Goal: Ask a question

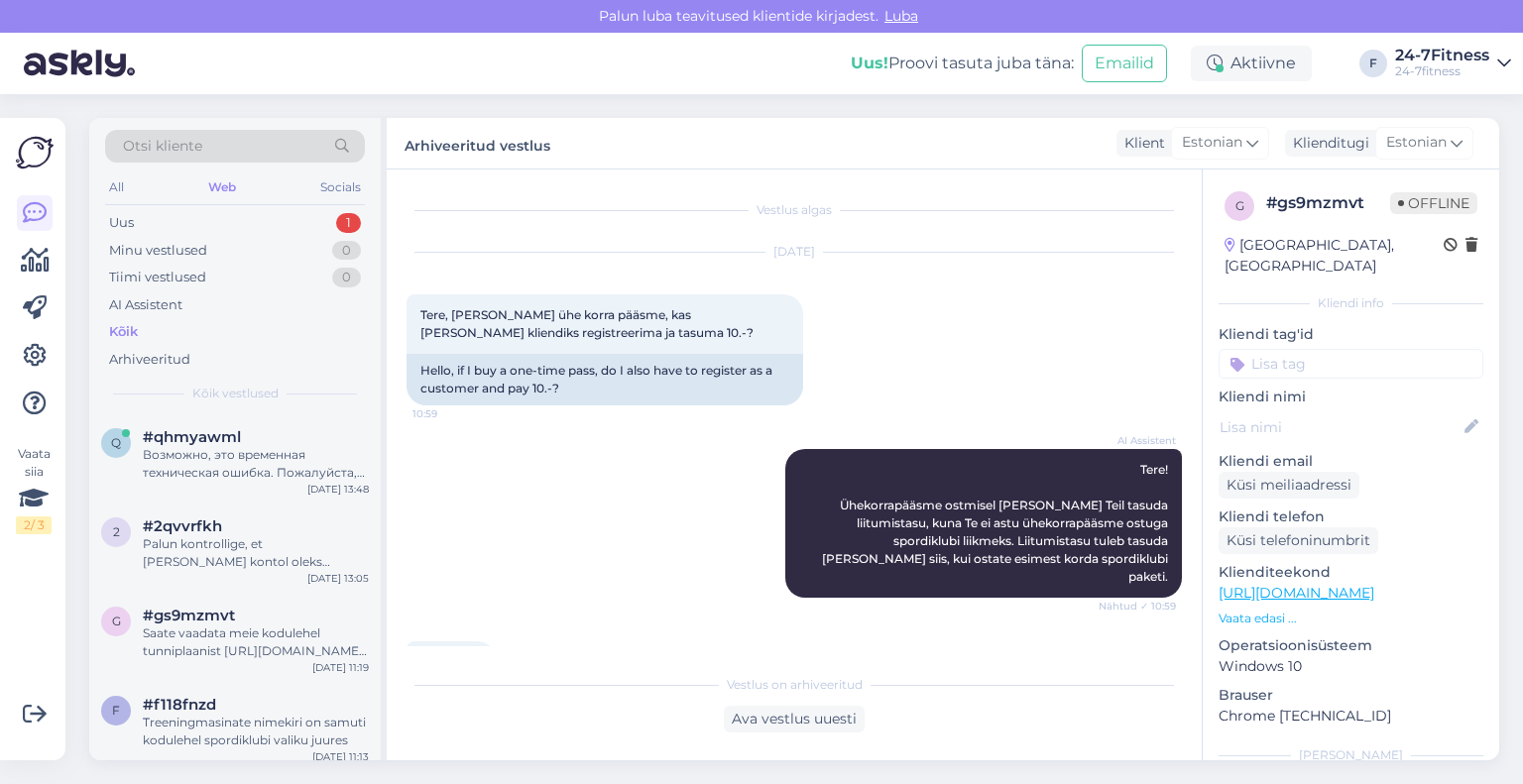
scroll to position [2249, 0]
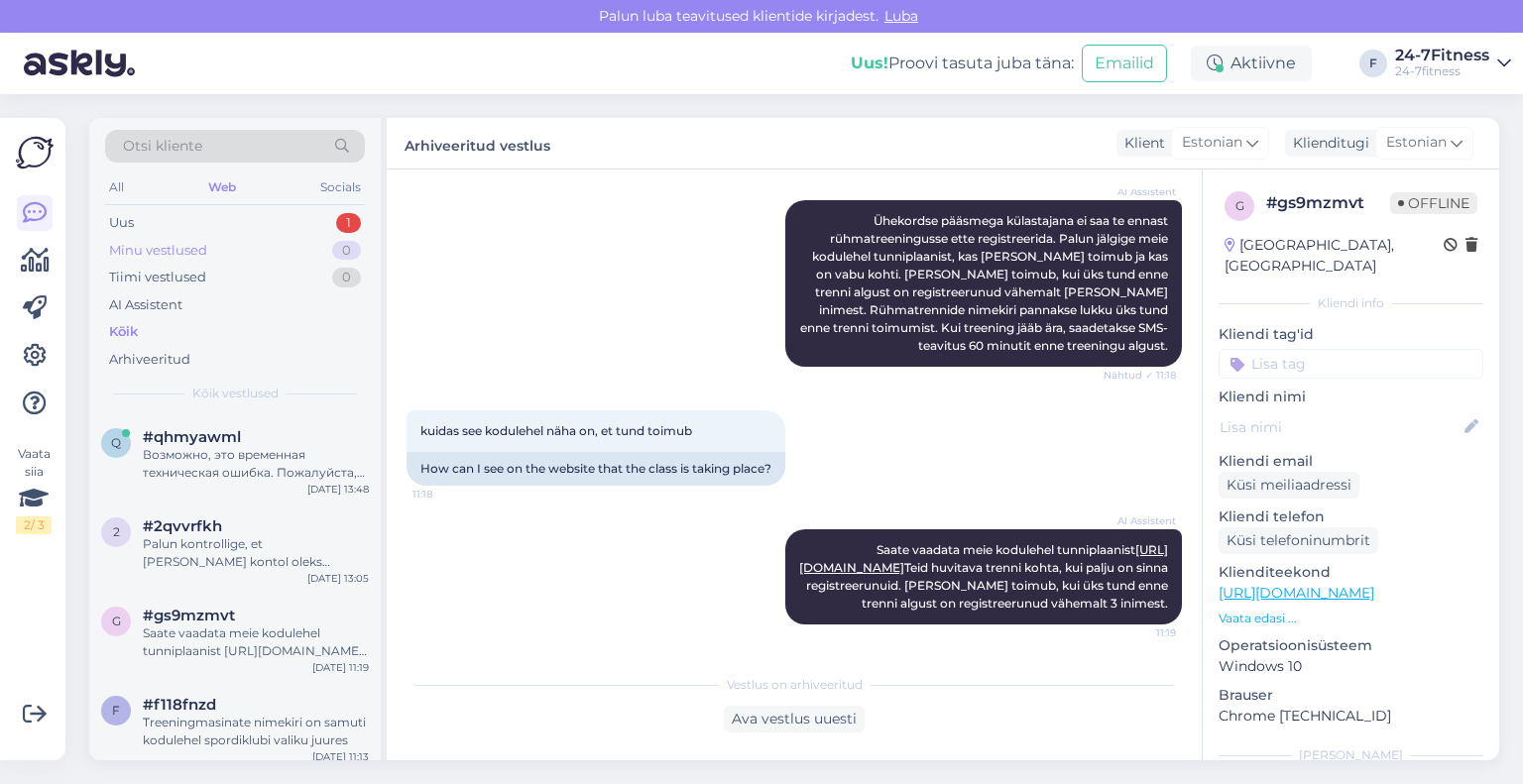
click at [184, 249] on div "Minu vestlused" at bounding box center [158, 250] width 98 height 20
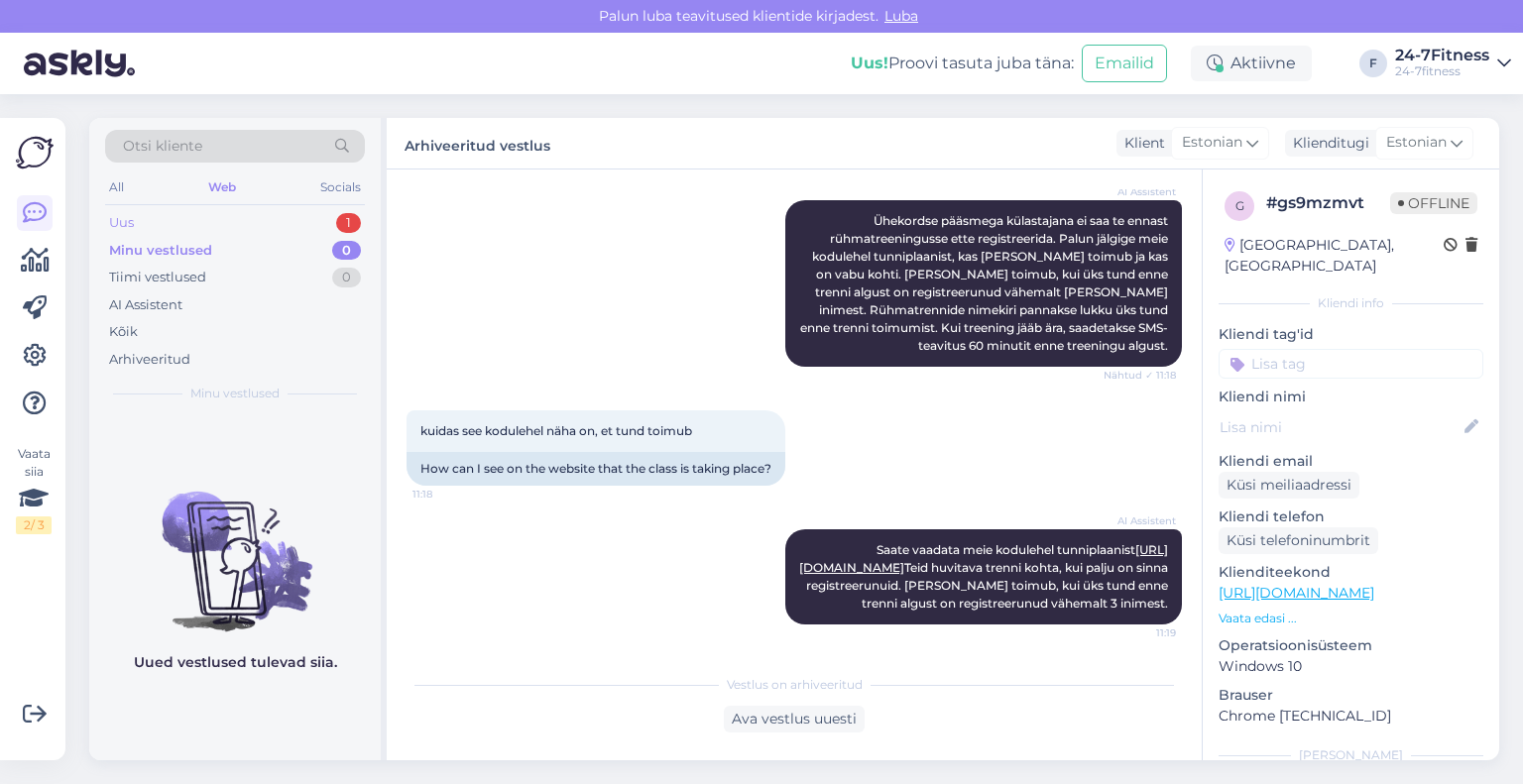
click at [179, 221] on div "Uus 1" at bounding box center [235, 223] width 259 height 28
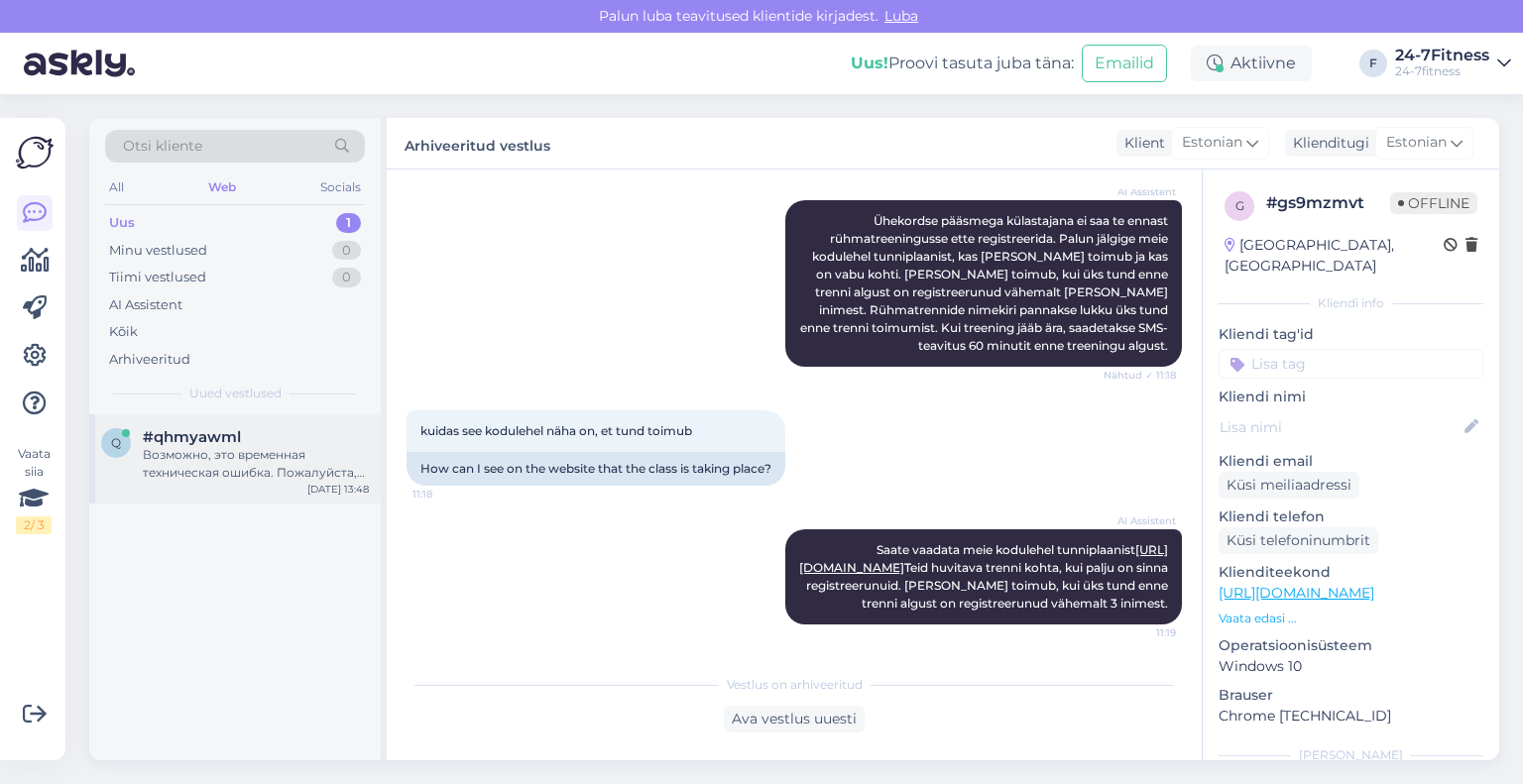
click at [245, 454] on div "Возможно, это временная техническая ошибка. Пожалуйста, закройте наш веб-сайт/п…" at bounding box center [255, 464] width 227 height 36
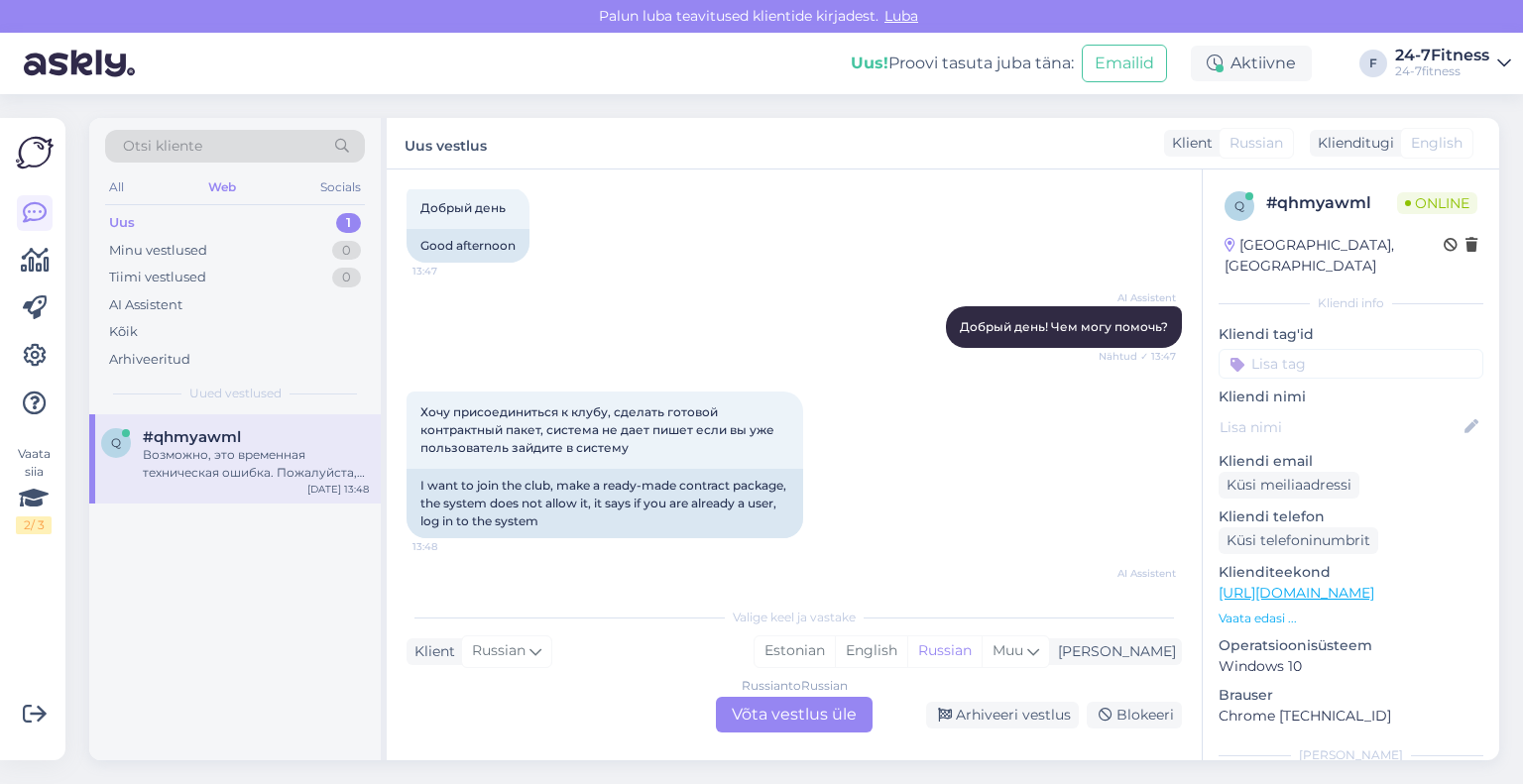
scroll to position [198, 0]
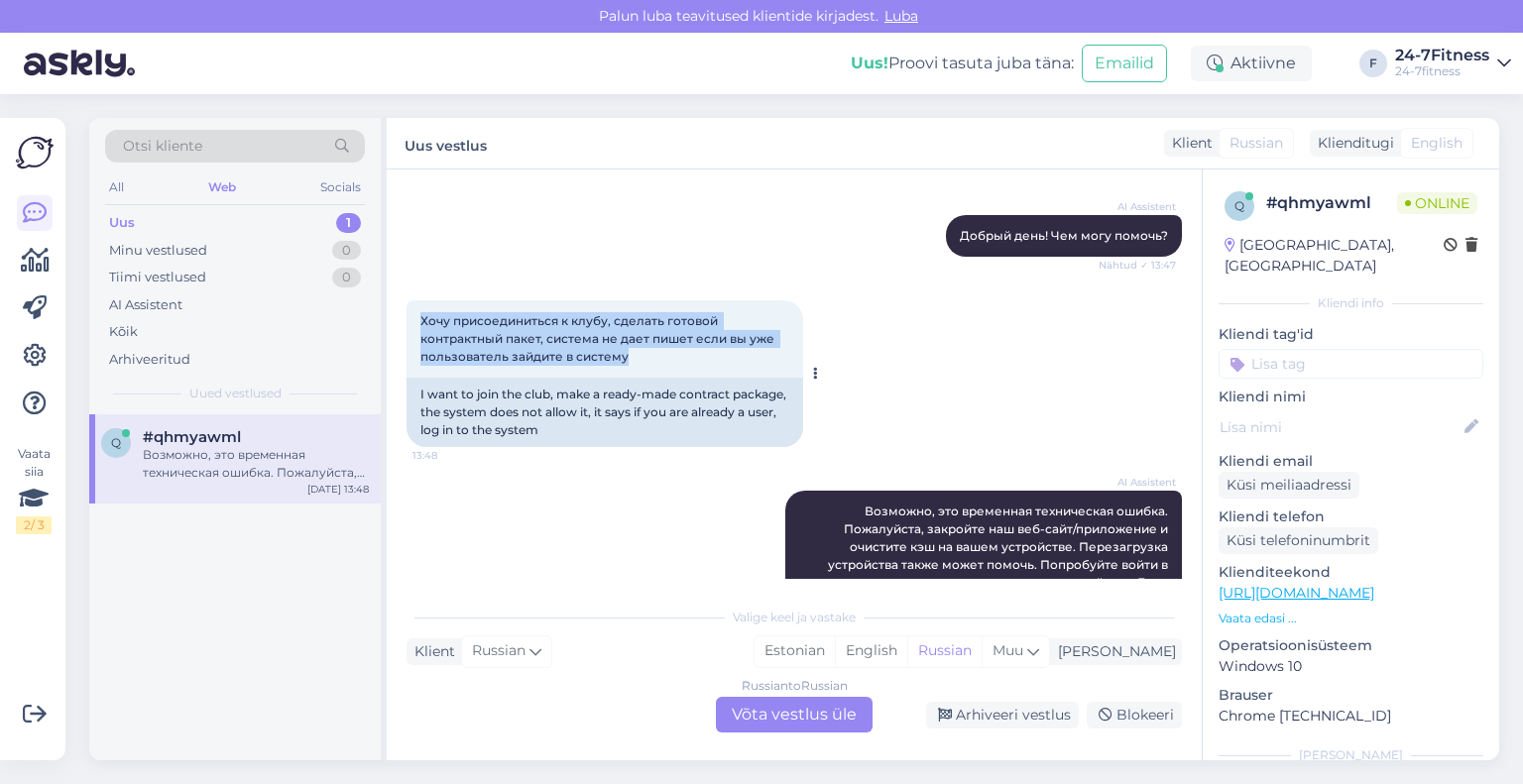
drag, startPoint x: 649, startPoint y: 360, endPoint x: 412, endPoint y: 328, distance: 239.2
click at [412, 328] on div "Хочу присоединиться к клубу, сделать готовой контрактный пакет, система не дает…" at bounding box center [604, 338] width 396 height 77
copy span "Хочу присоединиться к клубу, сделать готовой контрактный пакет, система не дает…"
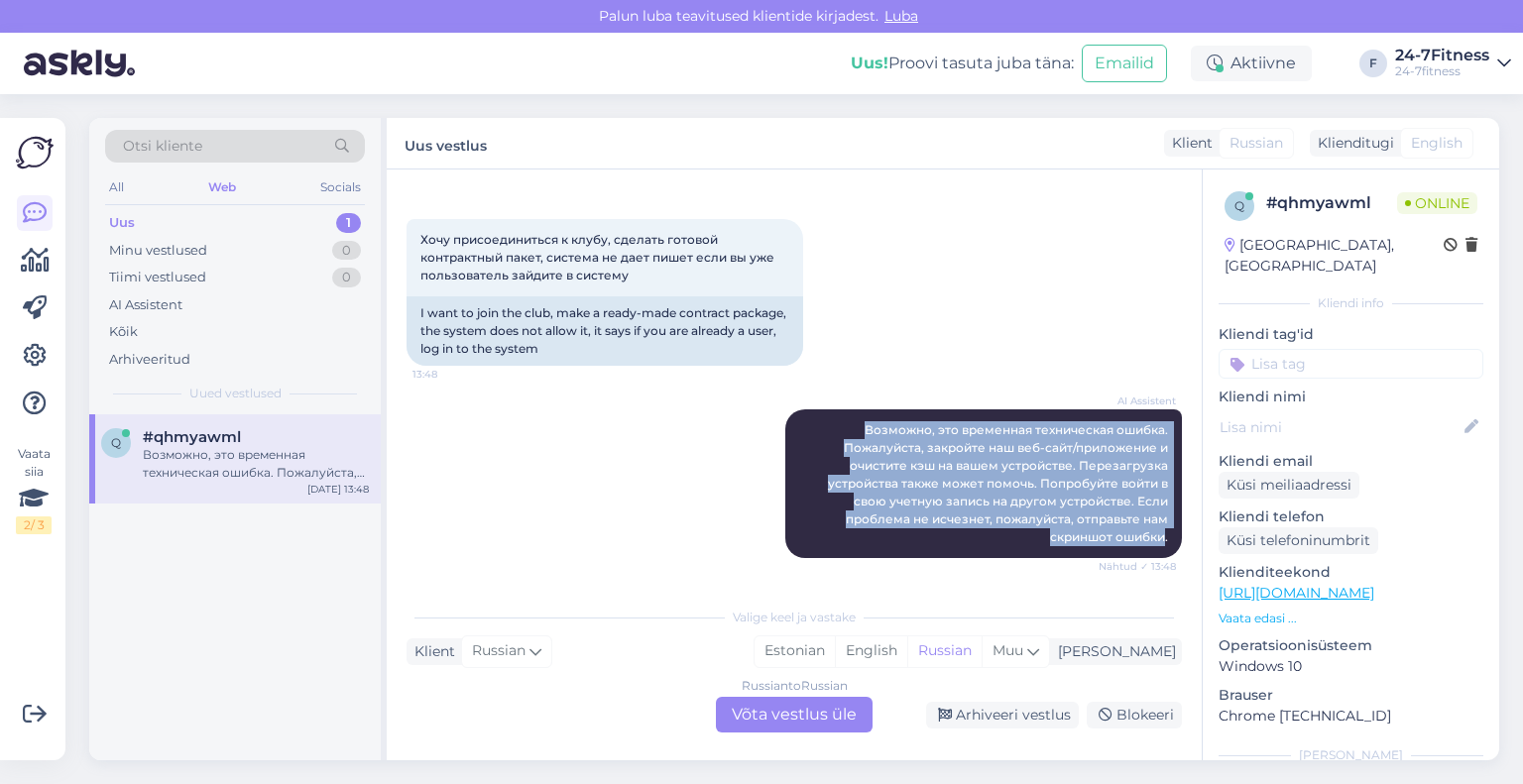
drag, startPoint x: 1150, startPoint y: 531, endPoint x: 780, endPoint y: 379, distance: 400.0
click at [780, 379] on div "Vestlus algas [DATE] Добрый день 13:47 Good afternoon AI Assistent Добрый день!…" at bounding box center [802, 384] width 793 height 389
copy div "AI Assistent Возможно, это временная техническая ошибка. Пожалуйста, закройте н…"
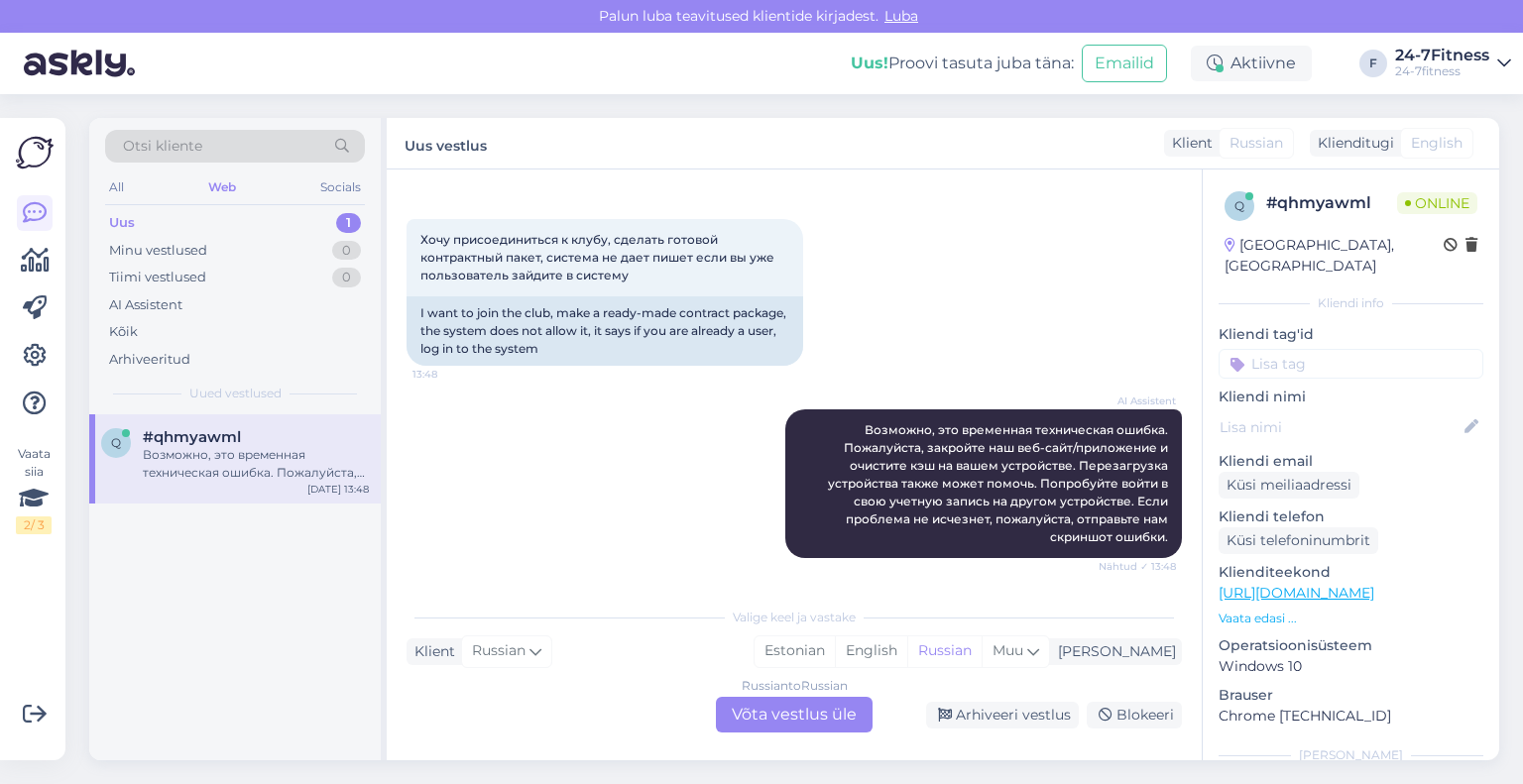
click at [829, 710] on div "Russian to Russian Võta vestlus üle" at bounding box center [793, 714] width 157 height 36
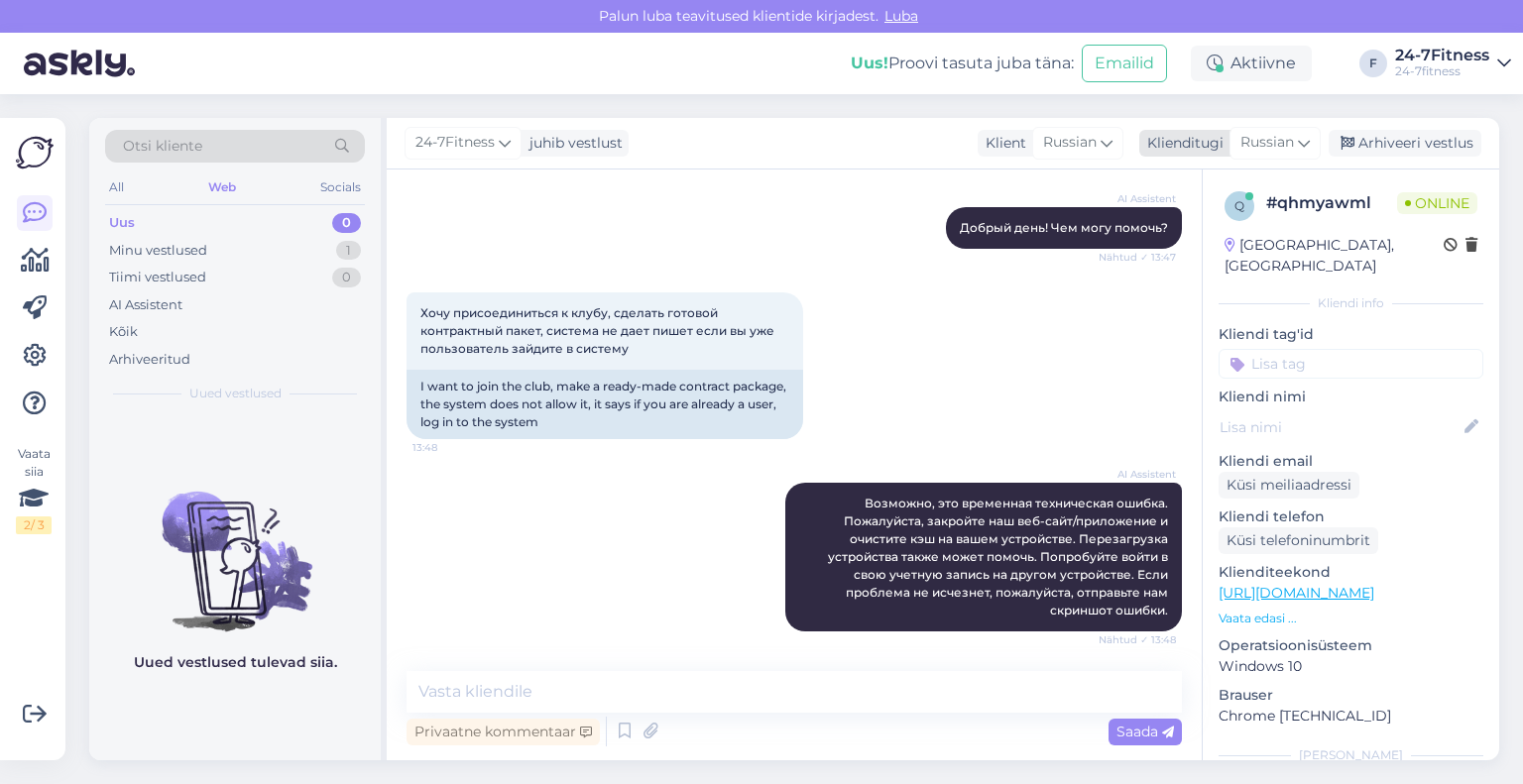
click at [1235, 146] on div "Russian" at bounding box center [1274, 143] width 91 height 32
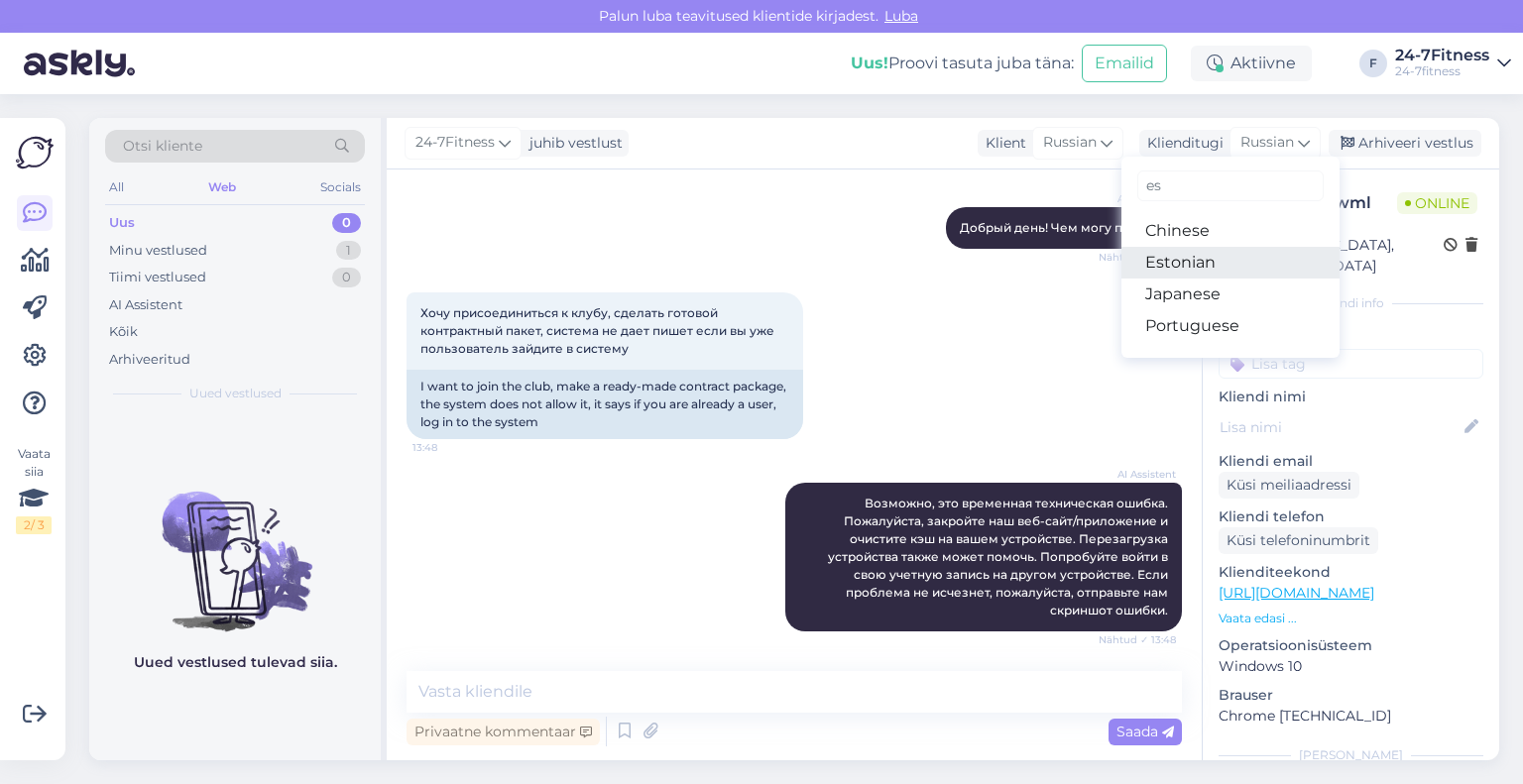
type input "es"
click at [1200, 258] on link "Estonian" at bounding box center [1231, 262] width 219 height 32
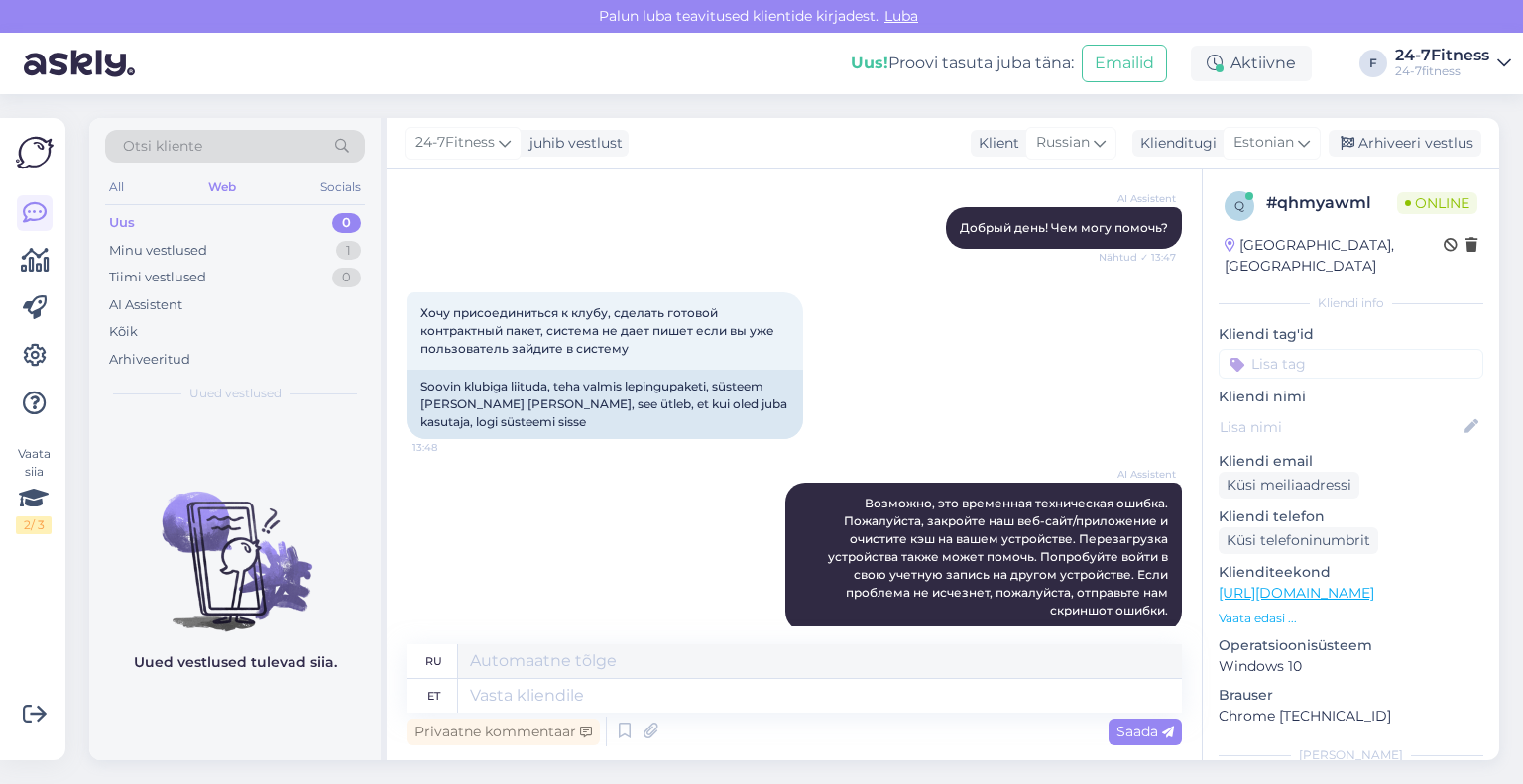
scroll to position [231, 0]
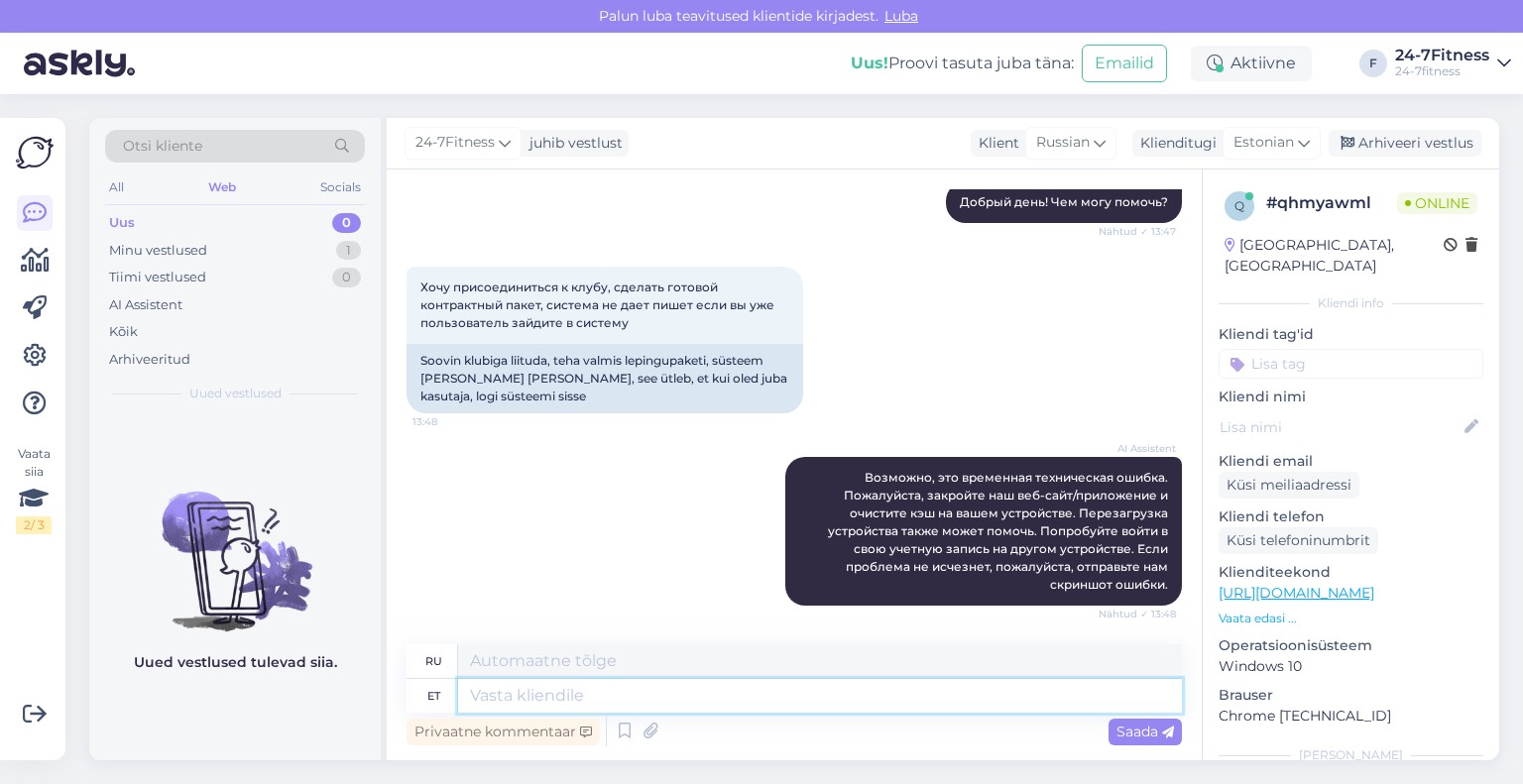
click at [620, 702] on textarea at bounding box center [819, 696] width 724 height 34
type textarea "Palun sa"
type textarea "Пожалуйста"
type textarea "Palun saatke en"
type textarea "Пожалуйста, отправьте"
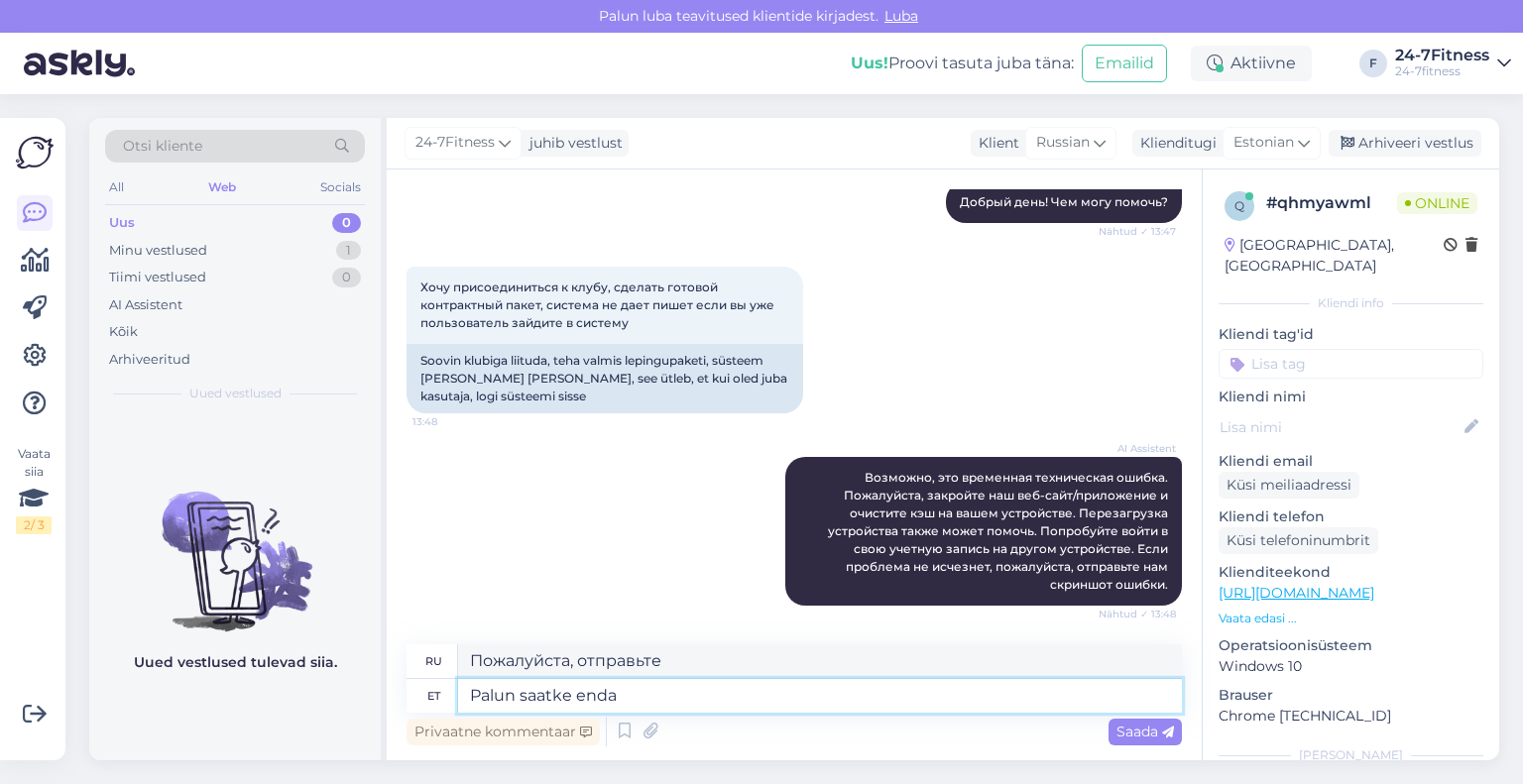
type textarea "Palun saatke enda"
type textarea "Пожалуйста, пришлите свой."
type textarea "Palun saatke enda isikukood, e"
type textarea "Пожалуйста, отправьте свой персональный идентификационный номер,"
type textarea "Palun saatke enda isikukood, et sa"
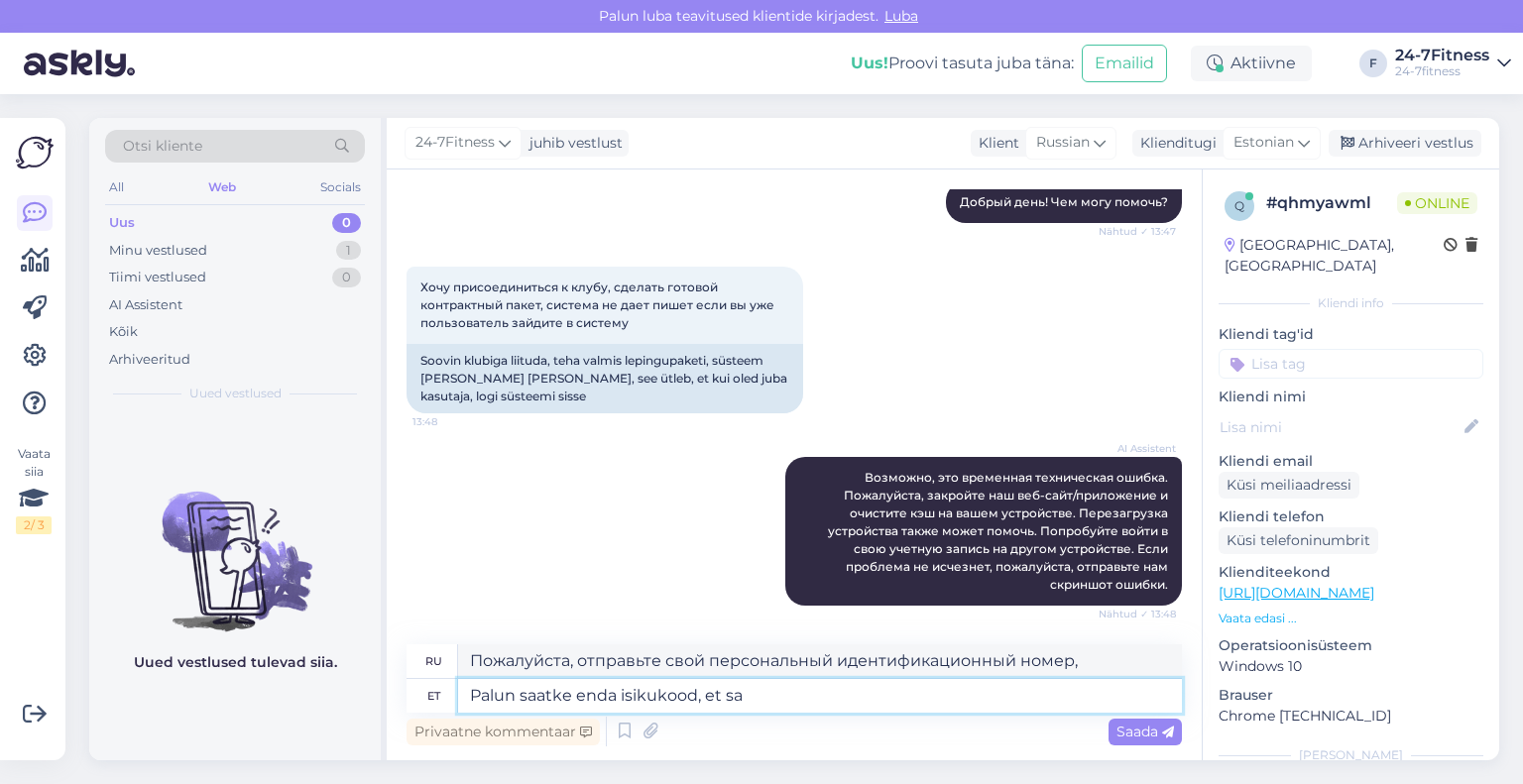
type textarea "Пожалуйста, отправьте свой персональный идентификационный номер"
type textarea "Palun saatke enda isikukood, et saaksime T"
type textarea "Пожалуйста, отправьте нам свой персональный идентификационный номер, чтобы мы м…"
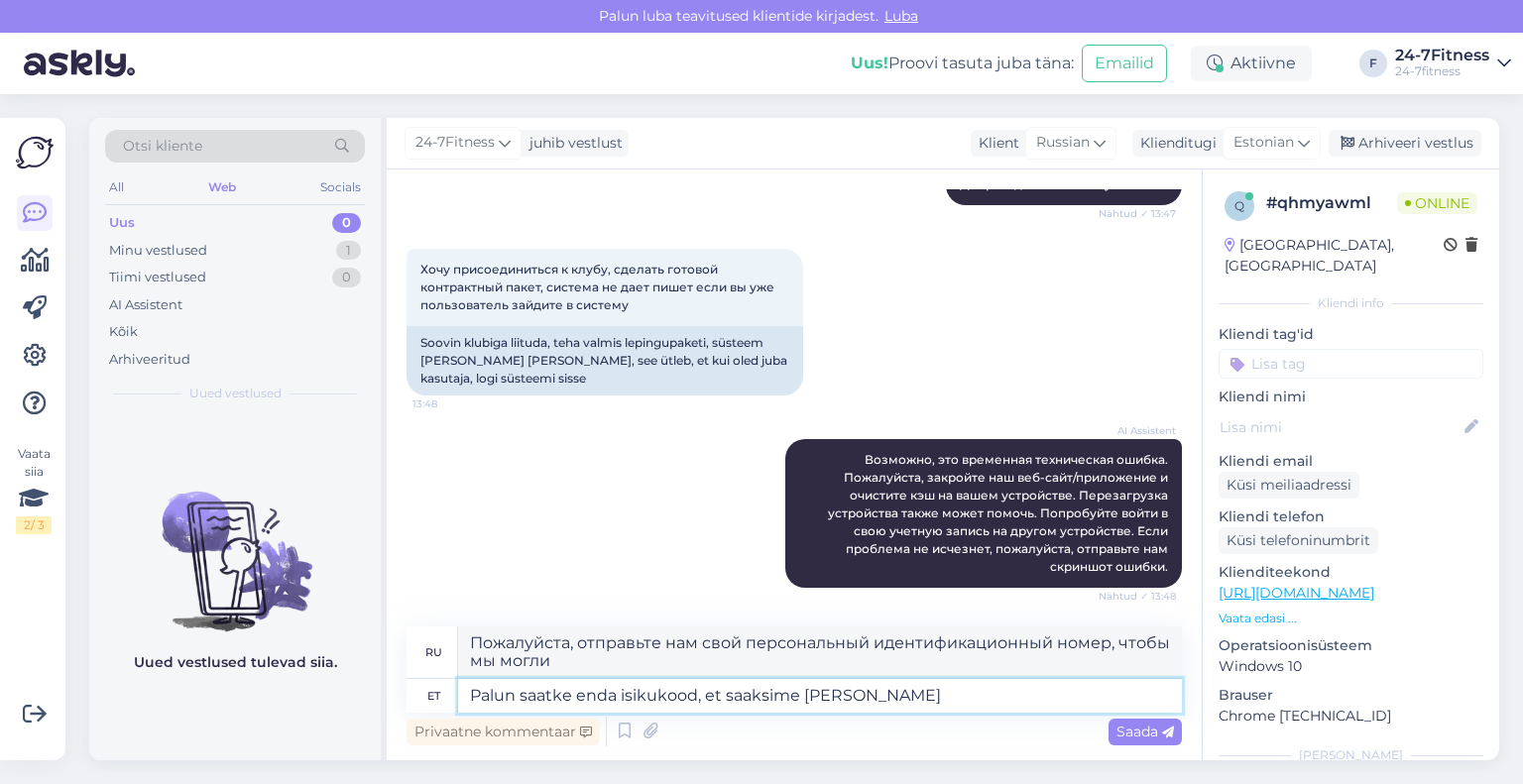
type textarea "Palun saatke enda isikukood, et saaksime [PERSON_NAME] a"
type textarea "Пожалуйста, пришлите нам свой персональный идентификационный номер, чтобы мы мо…"
type textarea "Palun saatke enda isikukood, et saaksime [PERSON_NAME] andmeid me"
type textarea "Пожалуйста, отправьте свой персональный идентификационный номер, чтобы мы могли…"
type textarea "Palun saatke enda isikukood, et saaksime [PERSON_NAME] andmeid kontrollida"
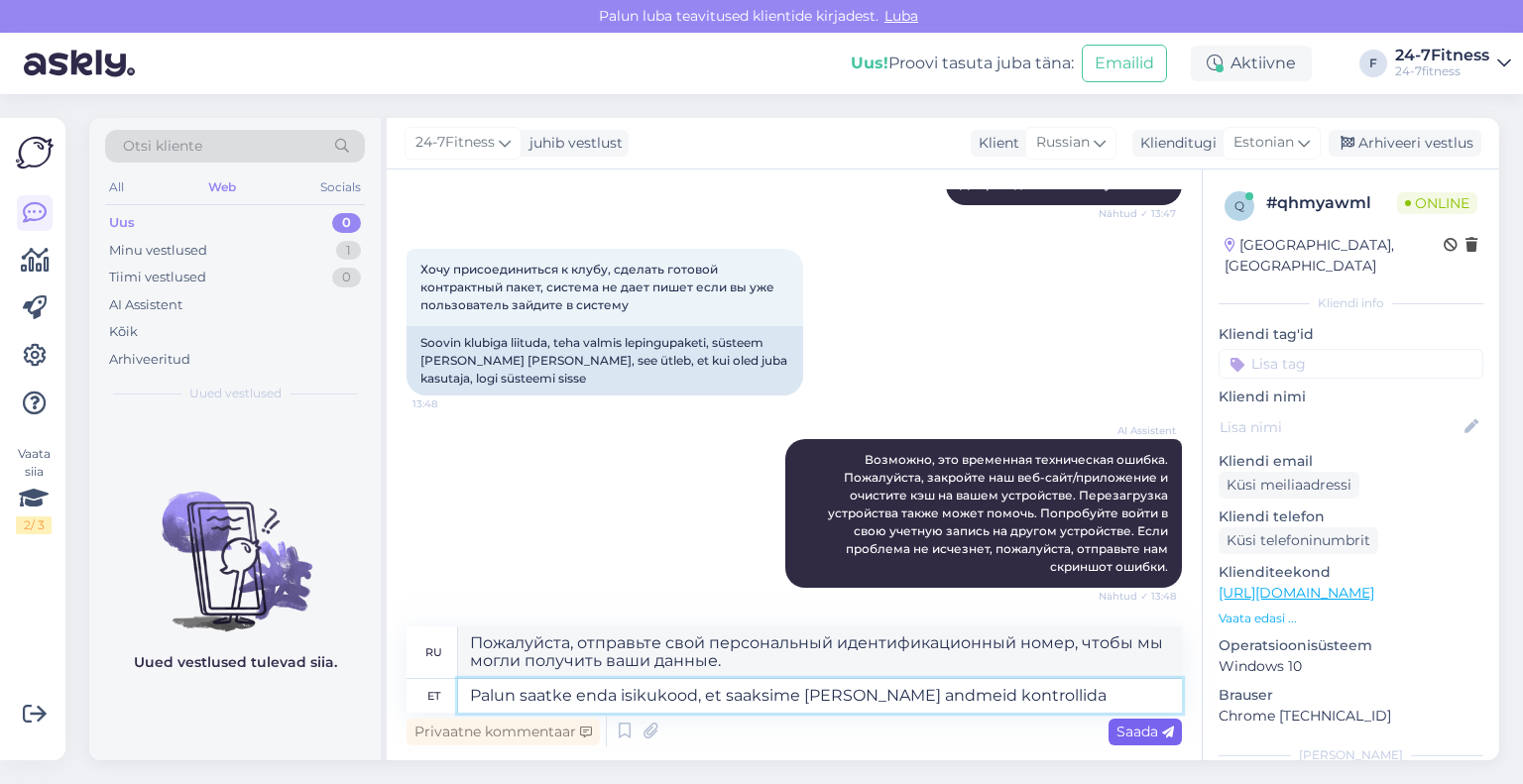
type textarea "Пожалуйста, пришлите нам свой персональный идентификационный номер, чтобы мы мо…"
type textarea "Palun saatke enda isikukood, et saaksime [PERSON_NAME] andmeid kontrollida"
click at [1128, 722] on span "Saada" at bounding box center [1146, 731] width 58 height 18
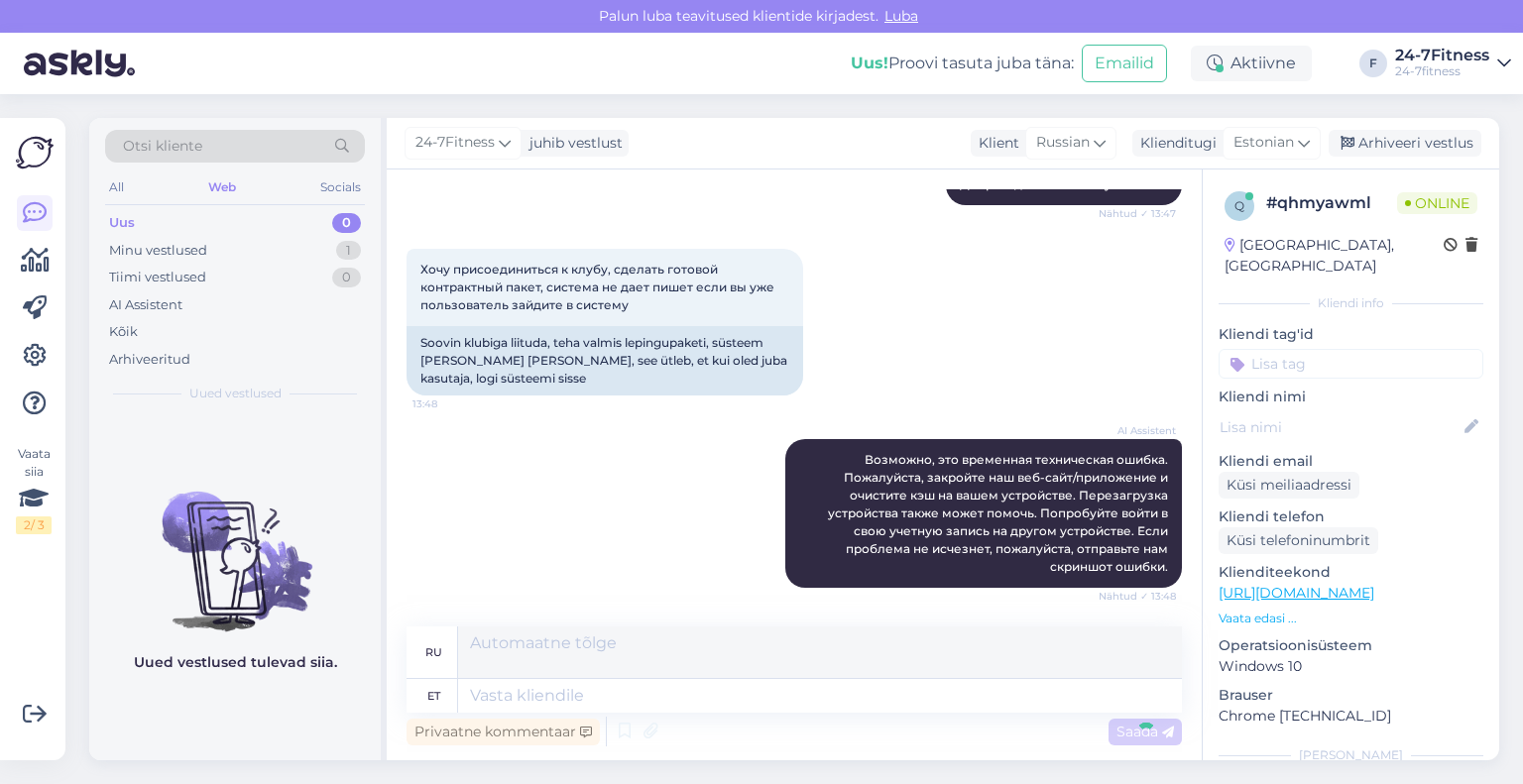
scroll to position [404, 0]
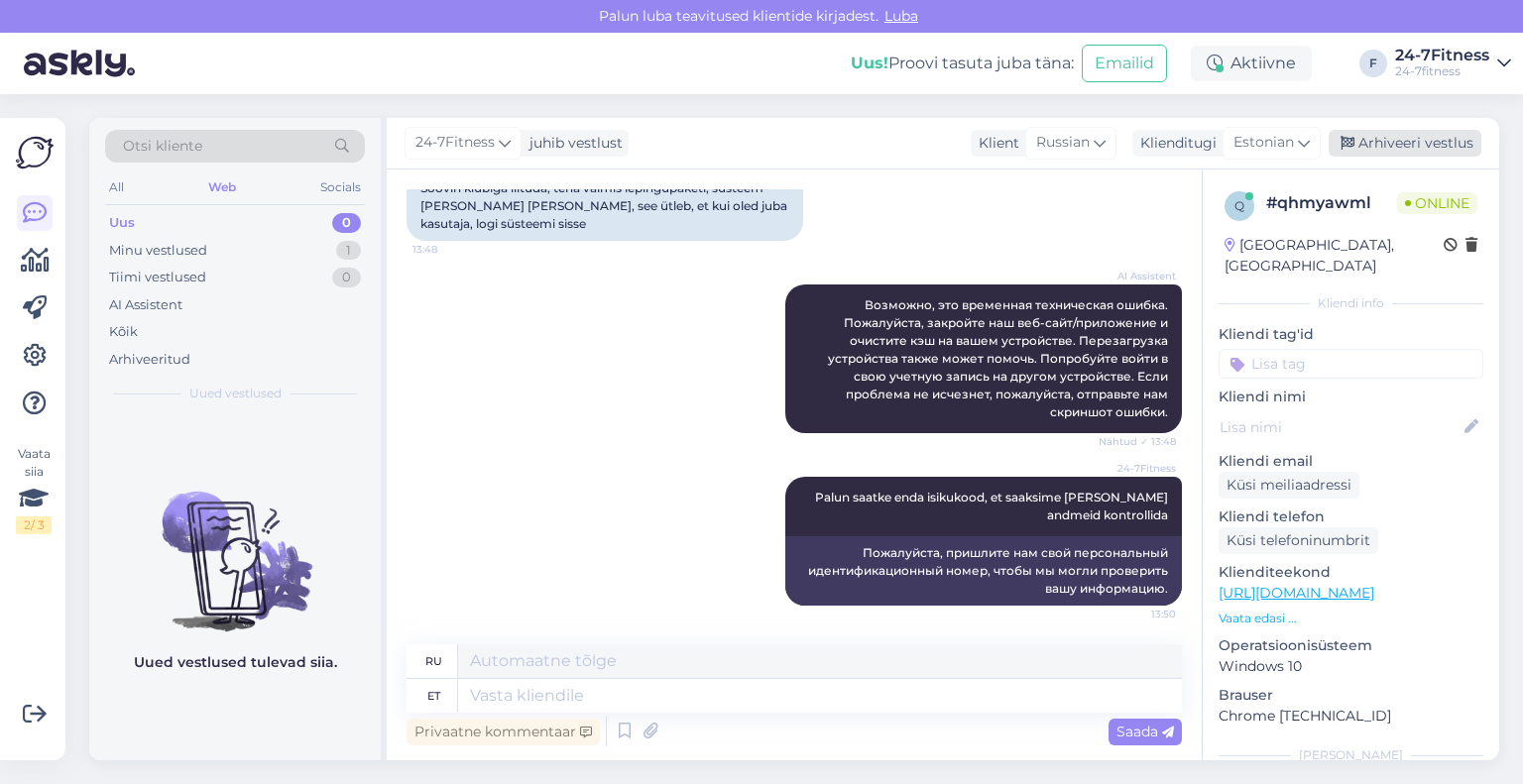
click at [1435, 153] on div "Arhiveeri vestlus" at bounding box center [1404, 143] width 153 height 27
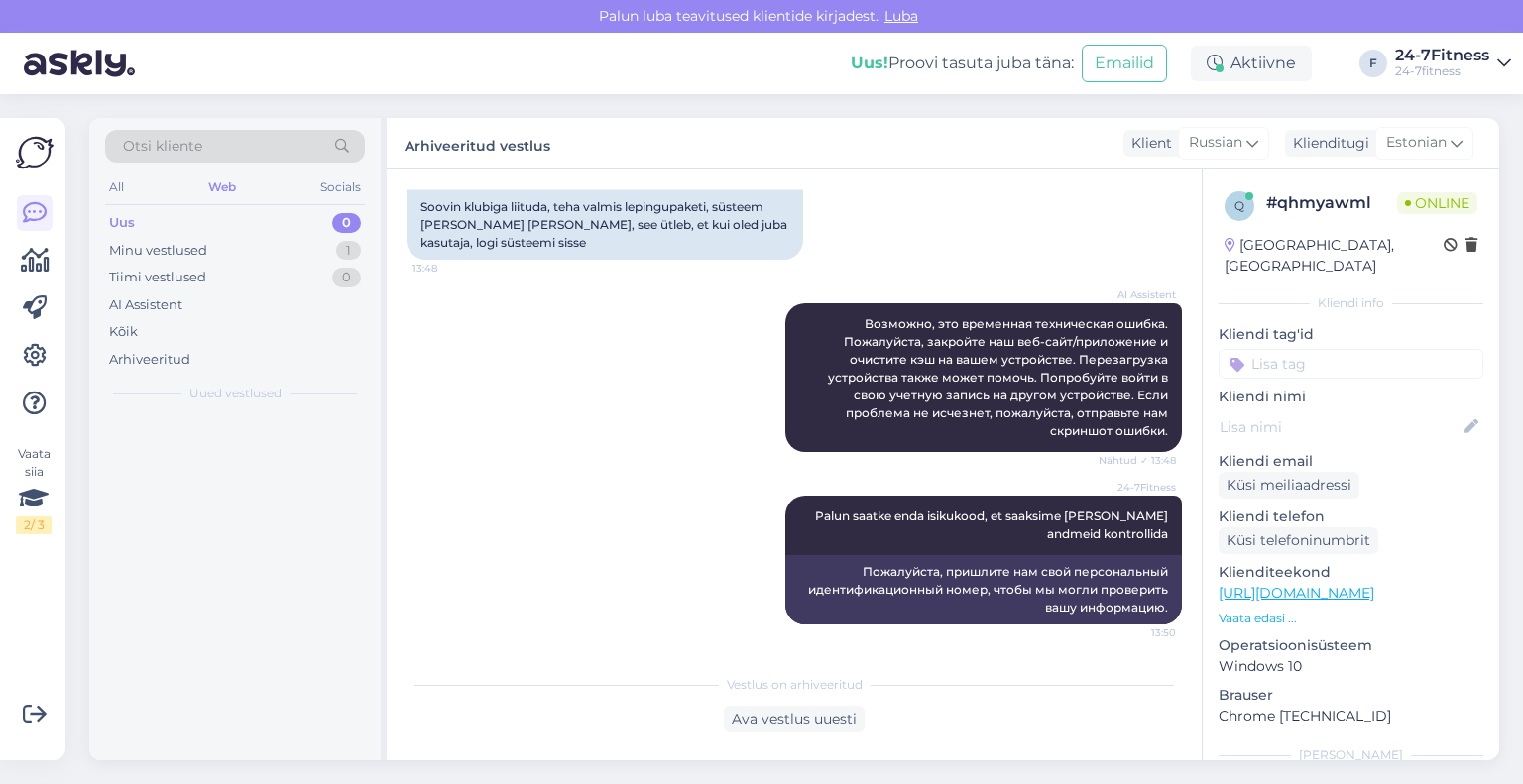
scroll to position [384, 0]
